Goal: Find specific page/section: Find specific page/section

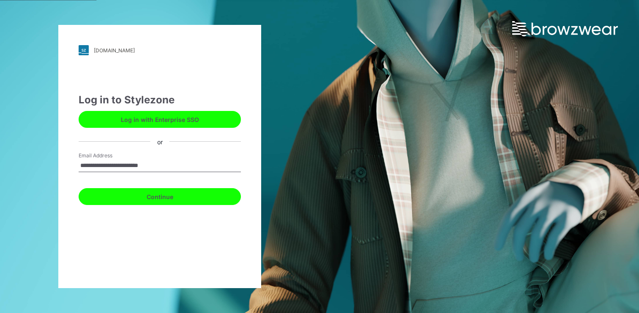
click at [144, 197] on button "Continue" at bounding box center [160, 196] width 162 height 17
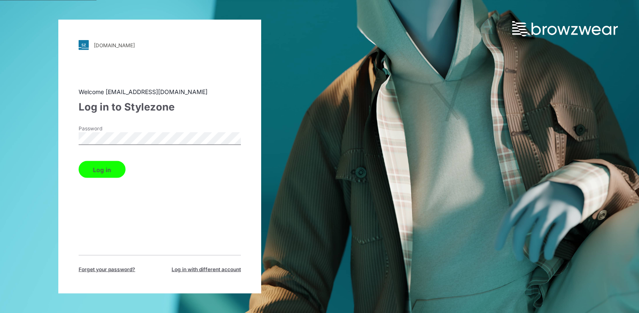
click at [116, 171] on button "Log in" at bounding box center [102, 169] width 47 height 17
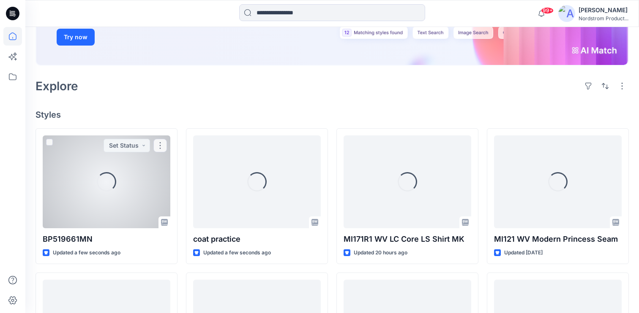
scroll to position [154, 0]
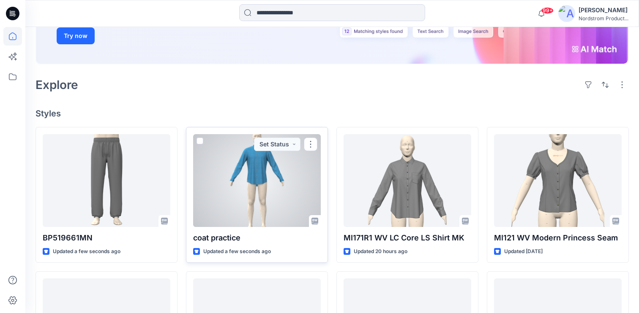
click at [251, 172] on div at bounding box center [257, 180] width 128 height 93
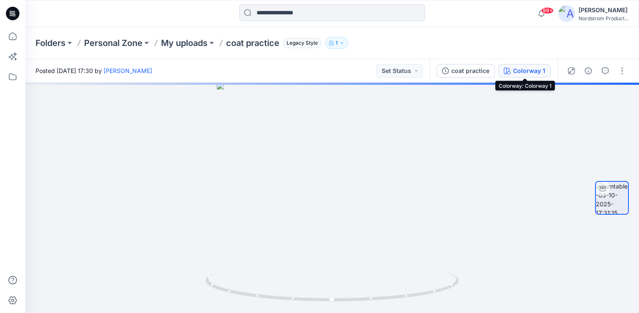
click at [538, 73] on div "Colorway 1" at bounding box center [529, 70] width 32 height 9
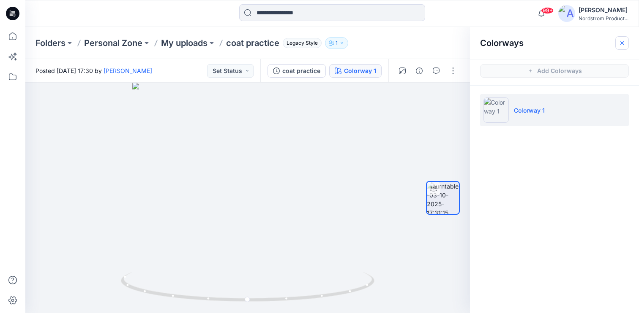
click at [621, 41] on icon "button" at bounding box center [621, 43] width 7 height 7
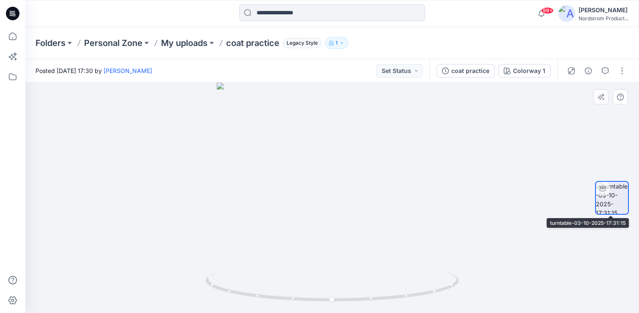
click at [609, 192] on img at bounding box center [612, 198] width 32 height 32
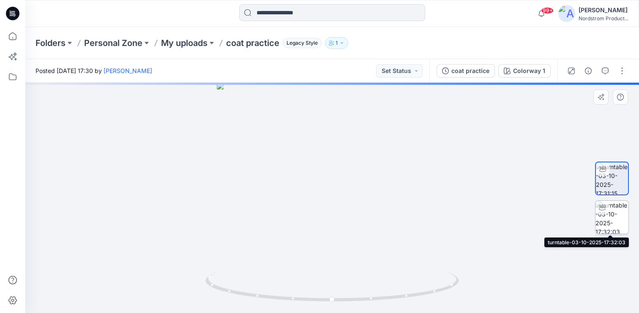
click at [607, 221] on img at bounding box center [611, 217] width 33 height 33
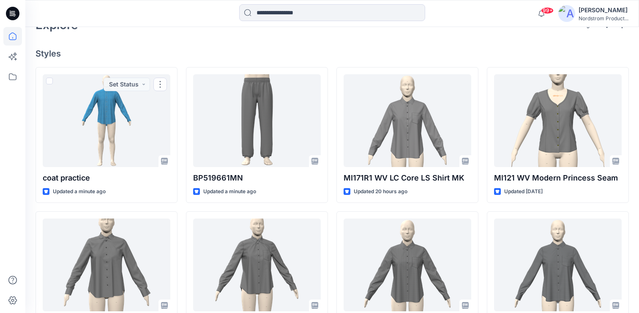
scroll to position [137, 0]
